Goal: Transaction & Acquisition: Purchase product/service

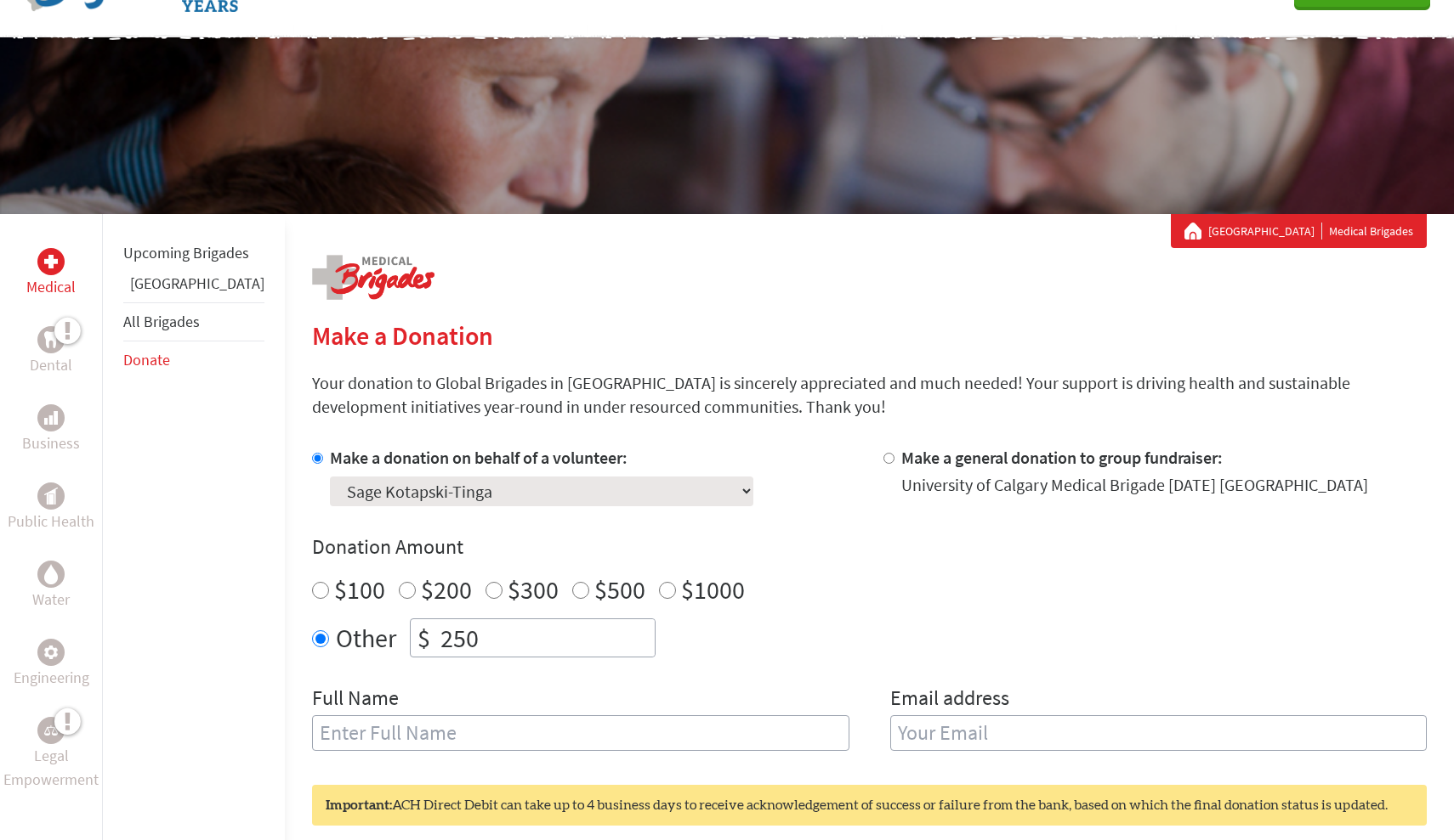
click at [312, 586] on input "$100" at bounding box center [321, 590] width 17 height 17
radio input "true"
click at [439, 627] on input "250" at bounding box center [545, 637] width 217 height 37
click at [312, 584] on input "$100" at bounding box center [321, 590] width 17 height 17
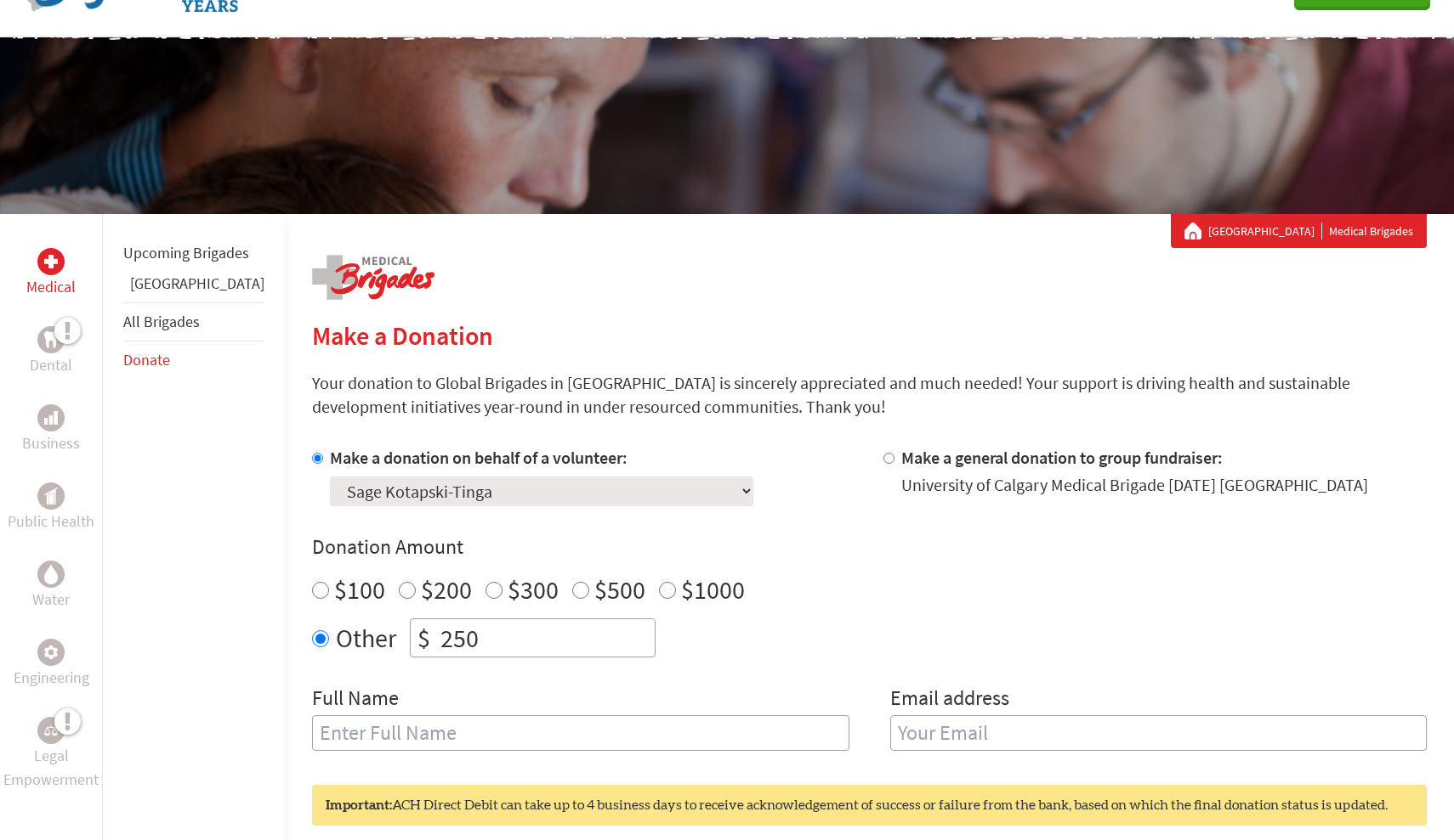
radio input "true"
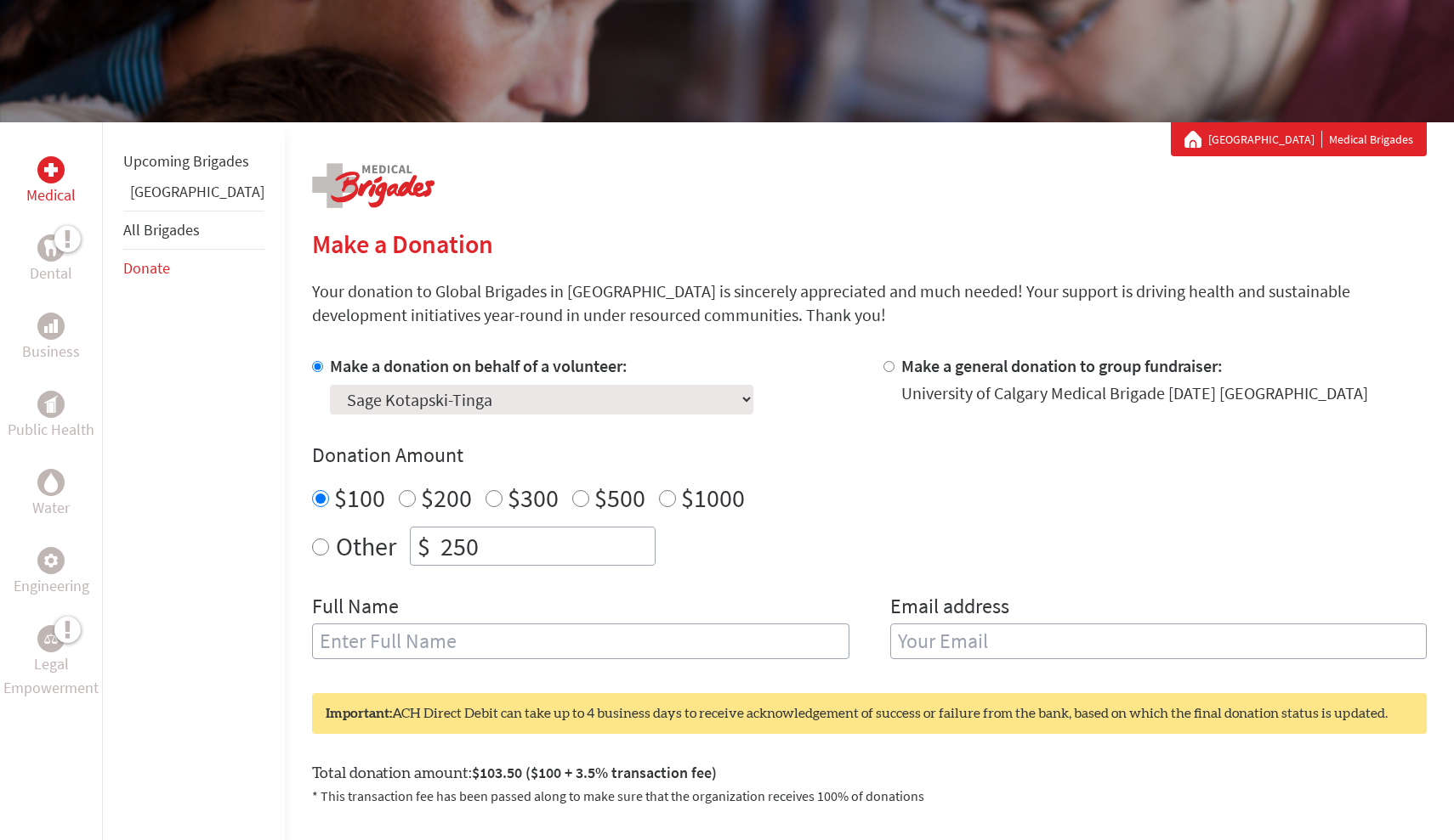
scroll to position [195, 0]
type input "Sage Kotapski-Tinga"
type input "[EMAIL_ADDRESS][DOMAIN_NAME]"
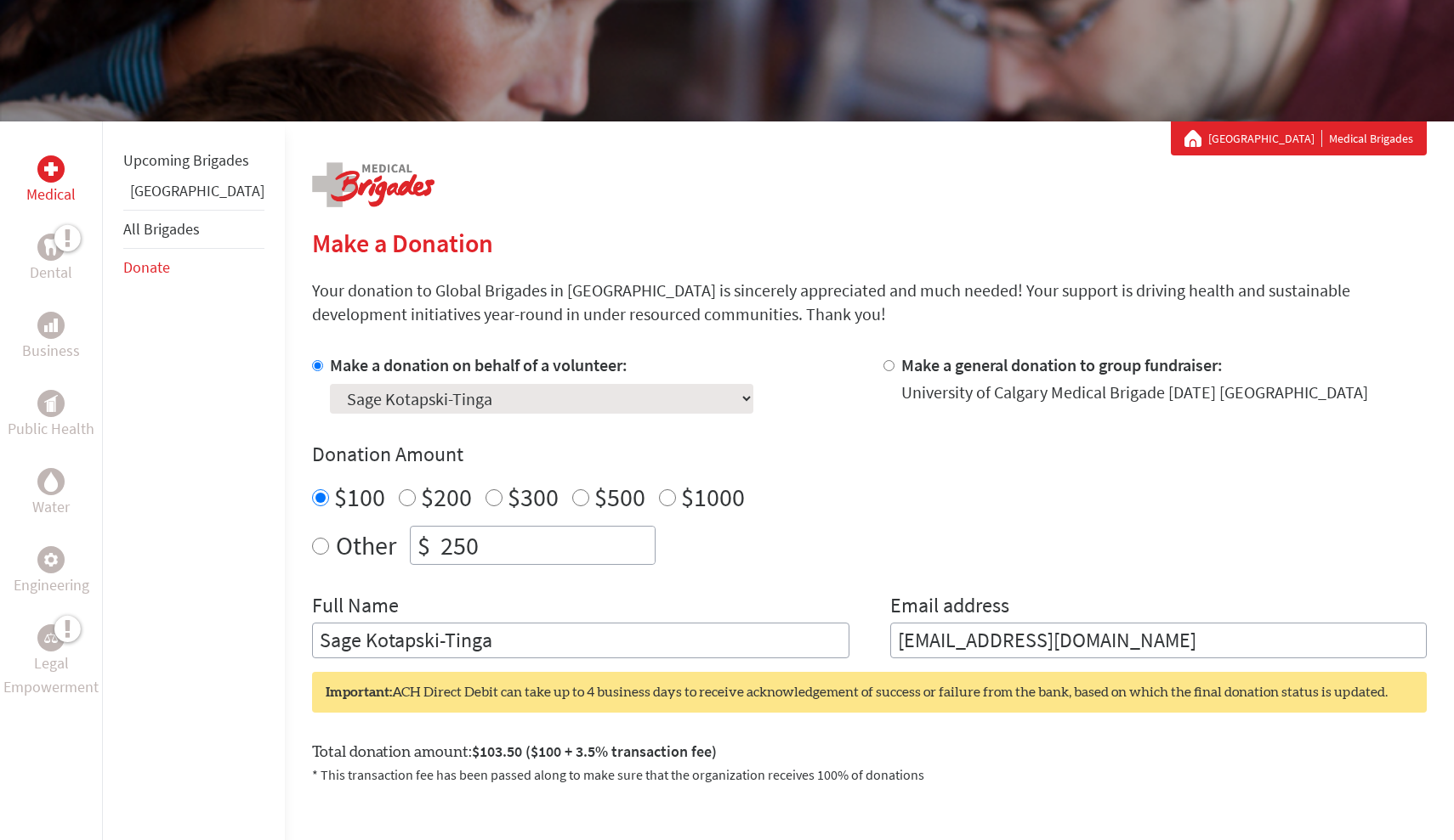
click at [1150, 573] on div "Make a donation on behalf of a volunteer: Select a volunteer... [PERSON_NAME] […" at bounding box center [869, 505] width 1114 height 305
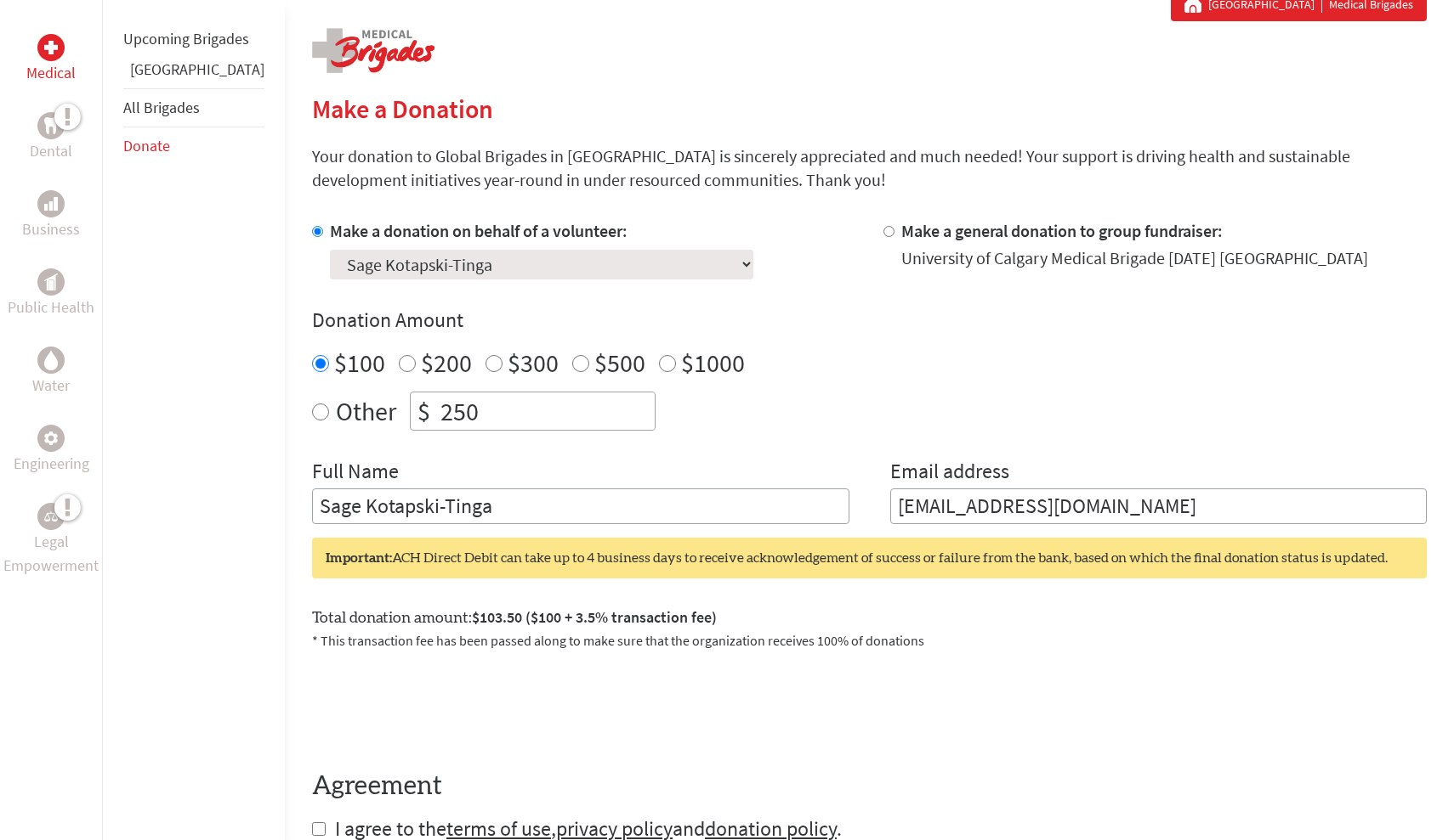
scroll to position [365, 0]
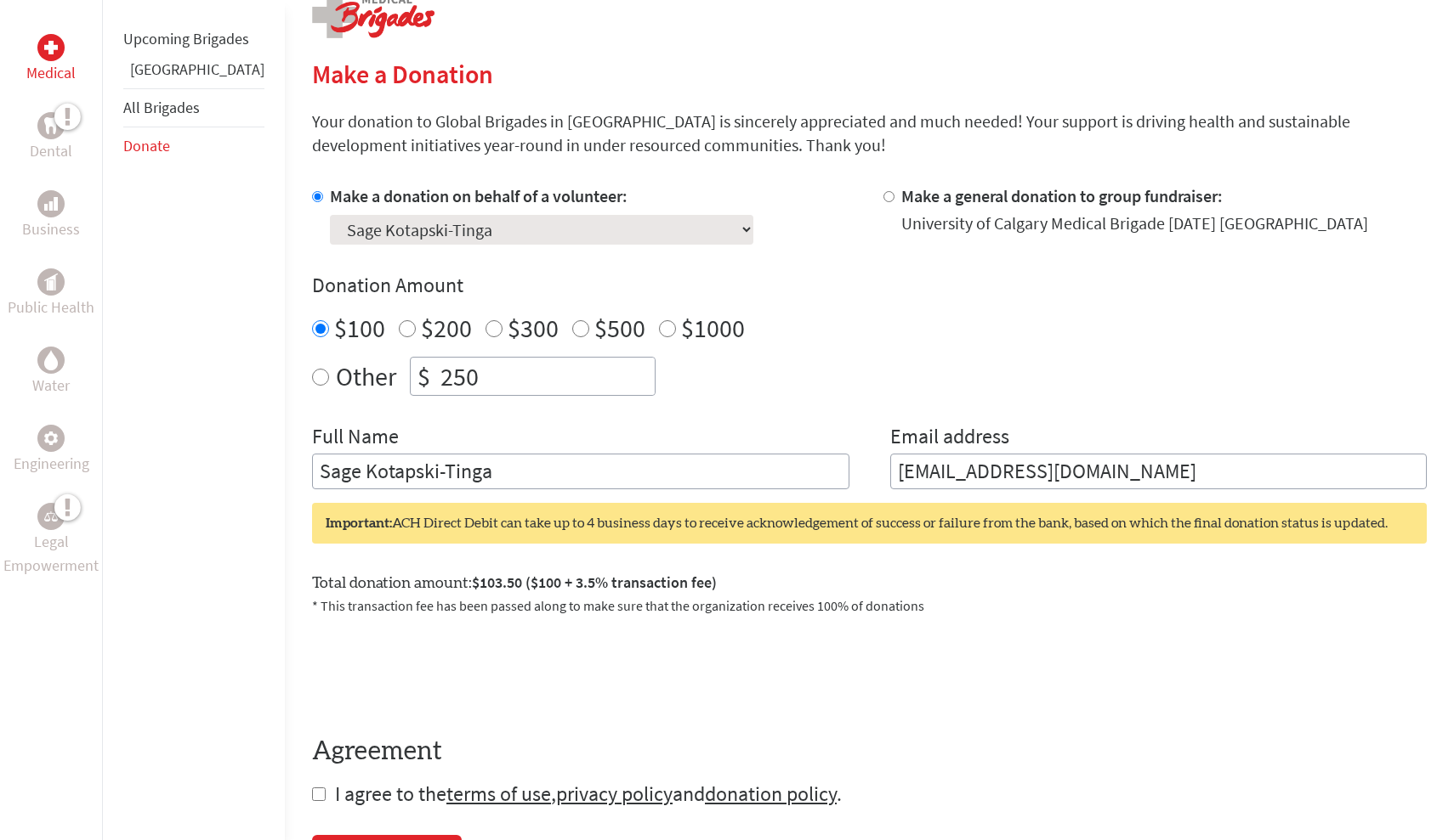
click at [1175, 470] on input "[EMAIL_ADDRESS][DOMAIN_NAME]" at bounding box center [1158, 471] width 537 height 35
click at [1064, 636] on div at bounding box center [869, 669] width 1114 height 66
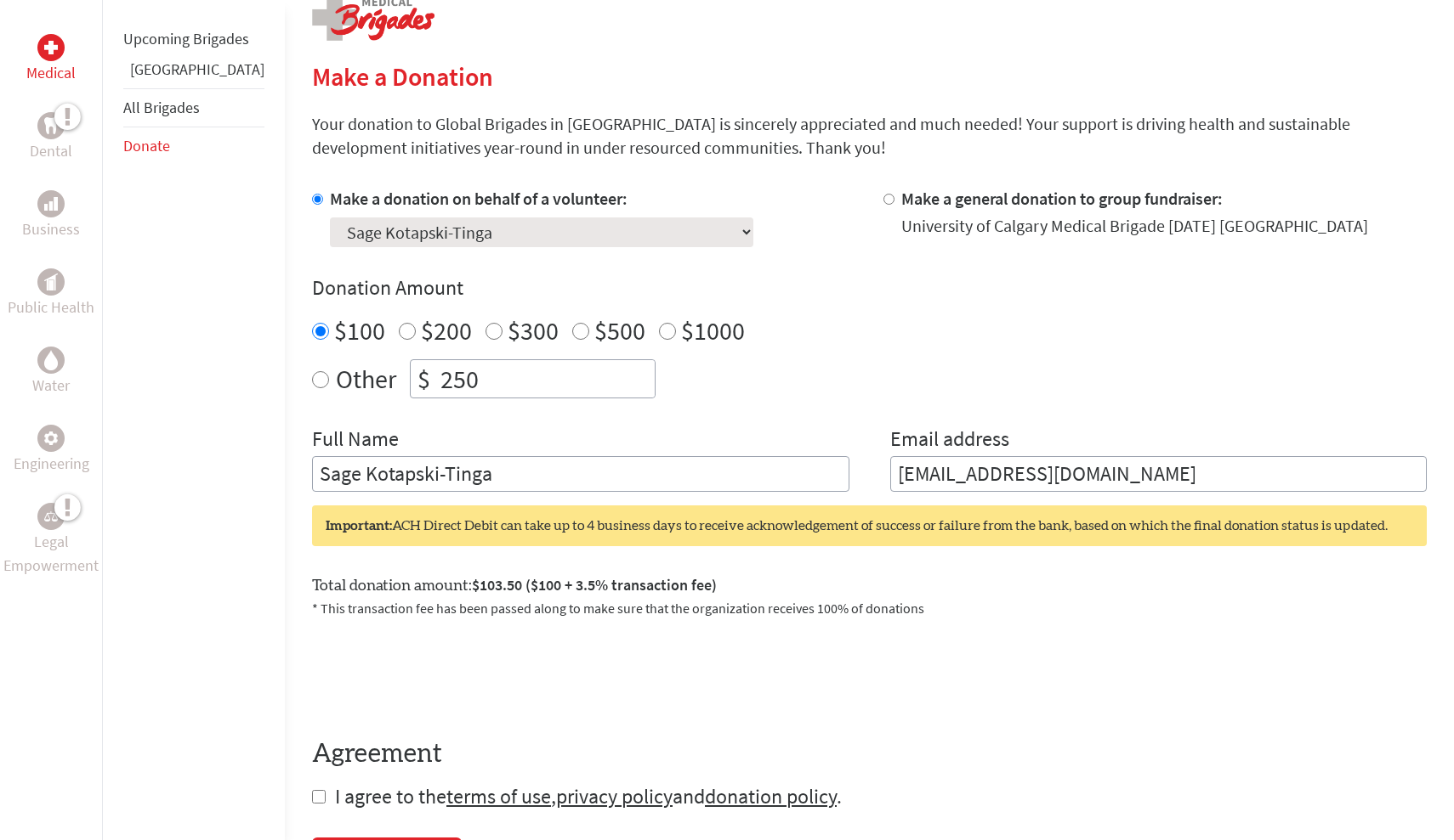
scroll to position [347, 0]
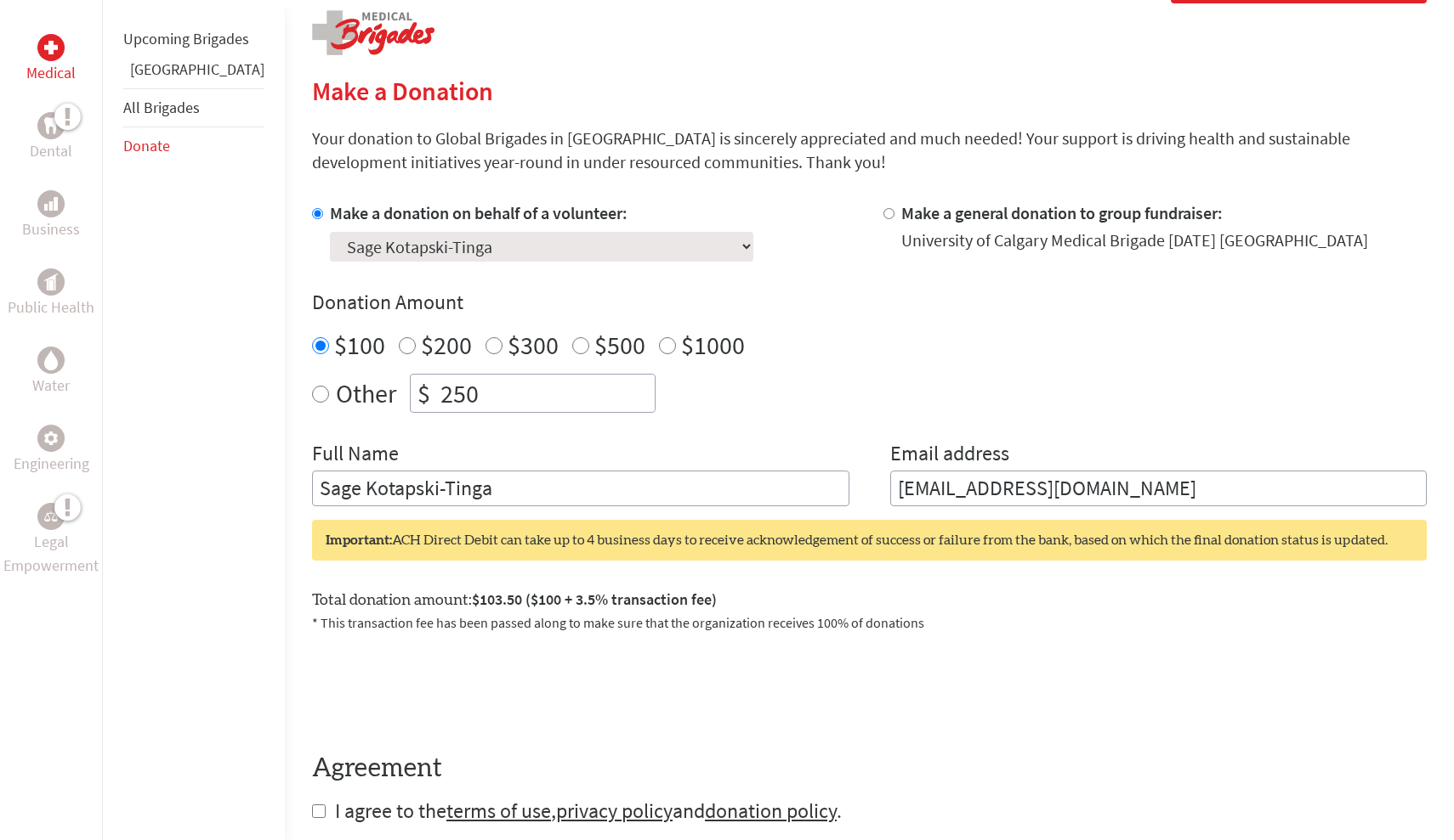
click at [884, 217] on input "Make a general donation to group fundraiser:" at bounding box center [889, 214] width 11 height 11
radio input "true"
click at [330, 219] on label "Make a donation on behalf of a volunteer:" at bounding box center [479, 212] width 298 height 21
click at [312, 219] on input "Make a donation on behalf of a volunteer:" at bounding box center [318, 214] width 11 height 11
radio input "true"
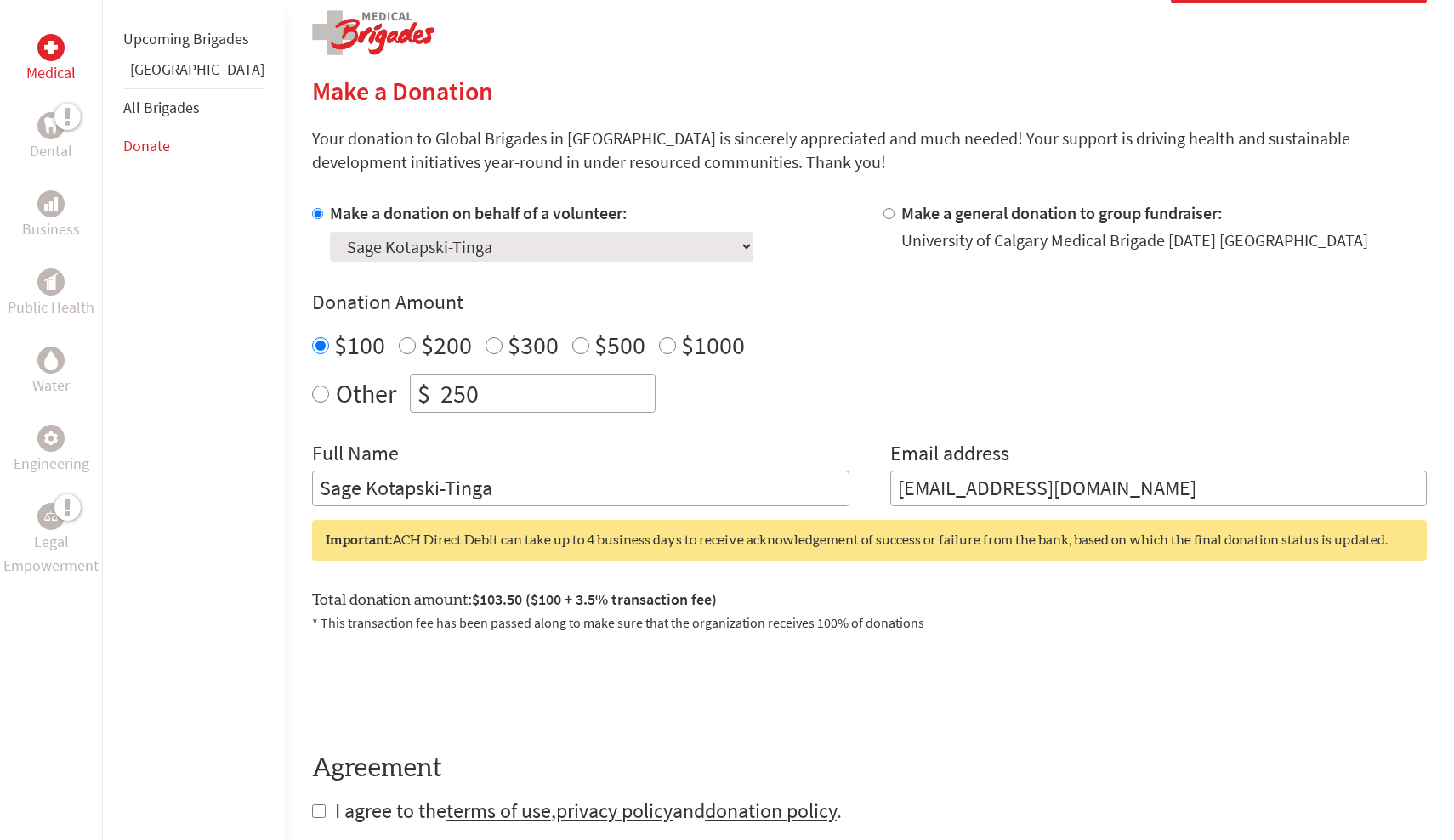
click at [571, 197] on section "Make a Donation Your donation to Global Brigades in [GEOGRAPHIC_DATA] is sincer…" at bounding box center [869, 487] width 1114 height 824
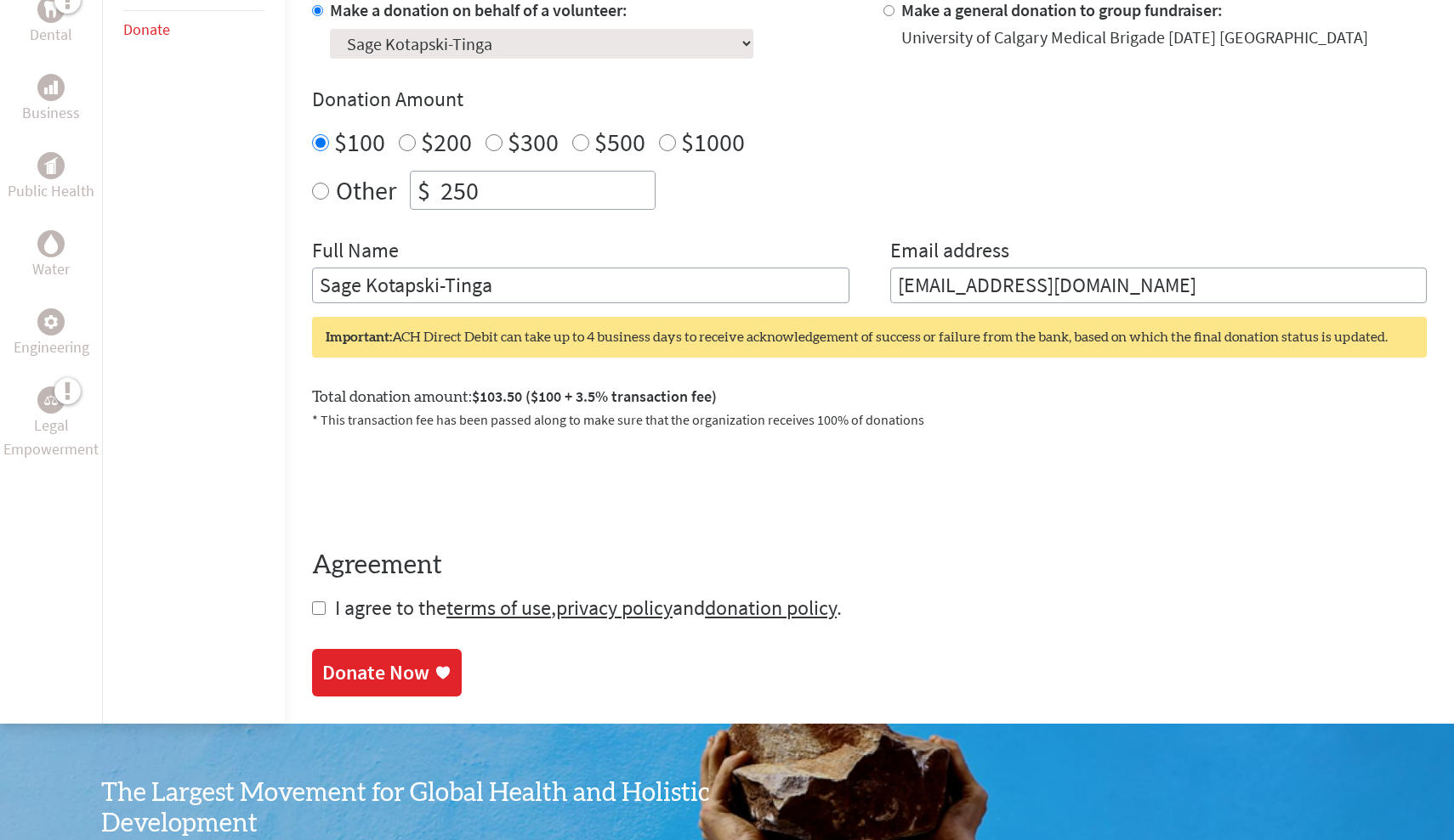
scroll to position [551, 0]
click at [312, 608] on input "checkbox" at bounding box center [319, 608] width 13 height 13
checkbox input "true"
click at [323, 660] on div "Donate Now" at bounding box center [376, 674] width 107 height 27
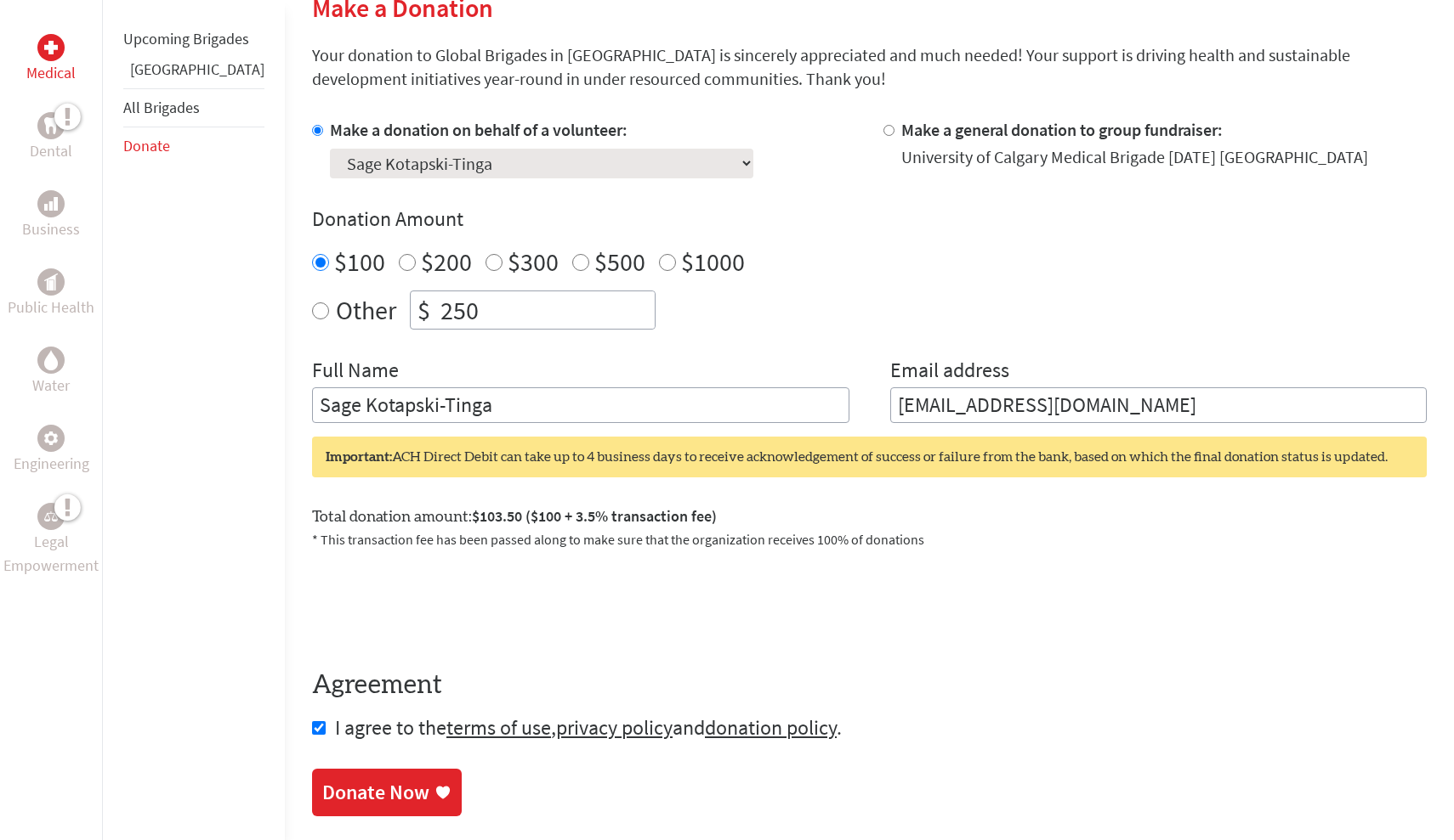
scroll to position [441, 0]
